Goal: Task Accomplishment & Management: Use online tool/utility

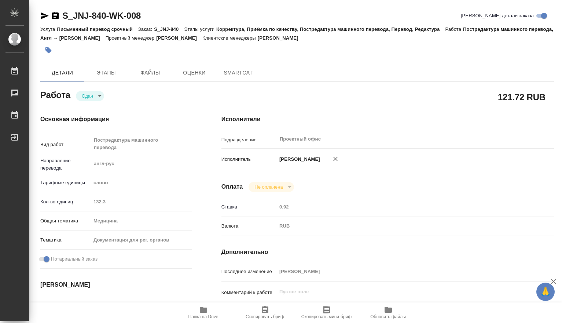
type textarea "x"
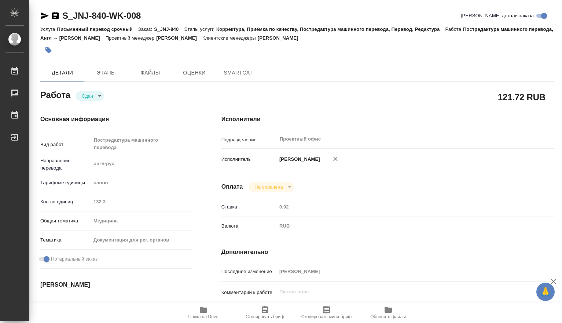
type textarea "x"
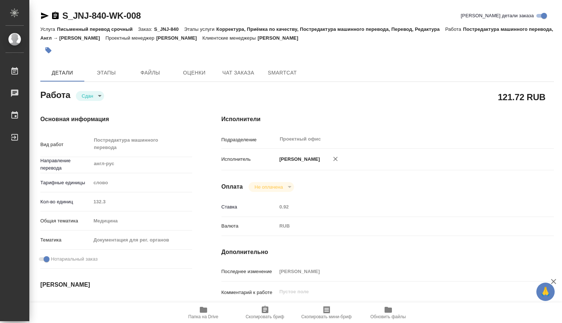
type textarea "x"
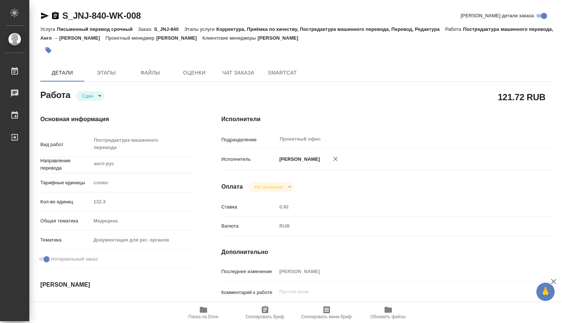
type textarea "x"
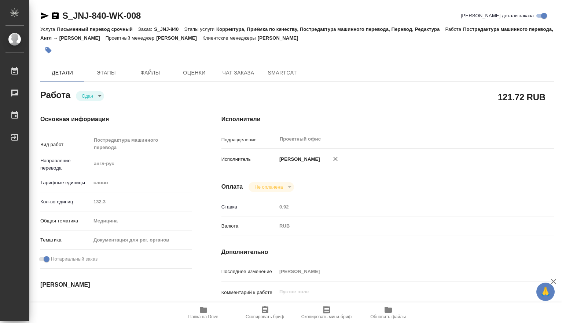
click at [67, 203] on div "Кол-во единиц 132.3" at bounding box center [116, 201] width 152 height 13
drag, startPoint x: 147, startPoint y: 18, endPoint x: 46, endPoint y: 11, distance: 100.8
click at [46, 11] on div "S_JNJ-840-WK-008 Кратко детали заказа" at bounding box center [297, 16] width 514 height 12
copy link "S_JNJ-840-WK-008"
